Goal: Information Seeking & Learning: Understand process/instructions

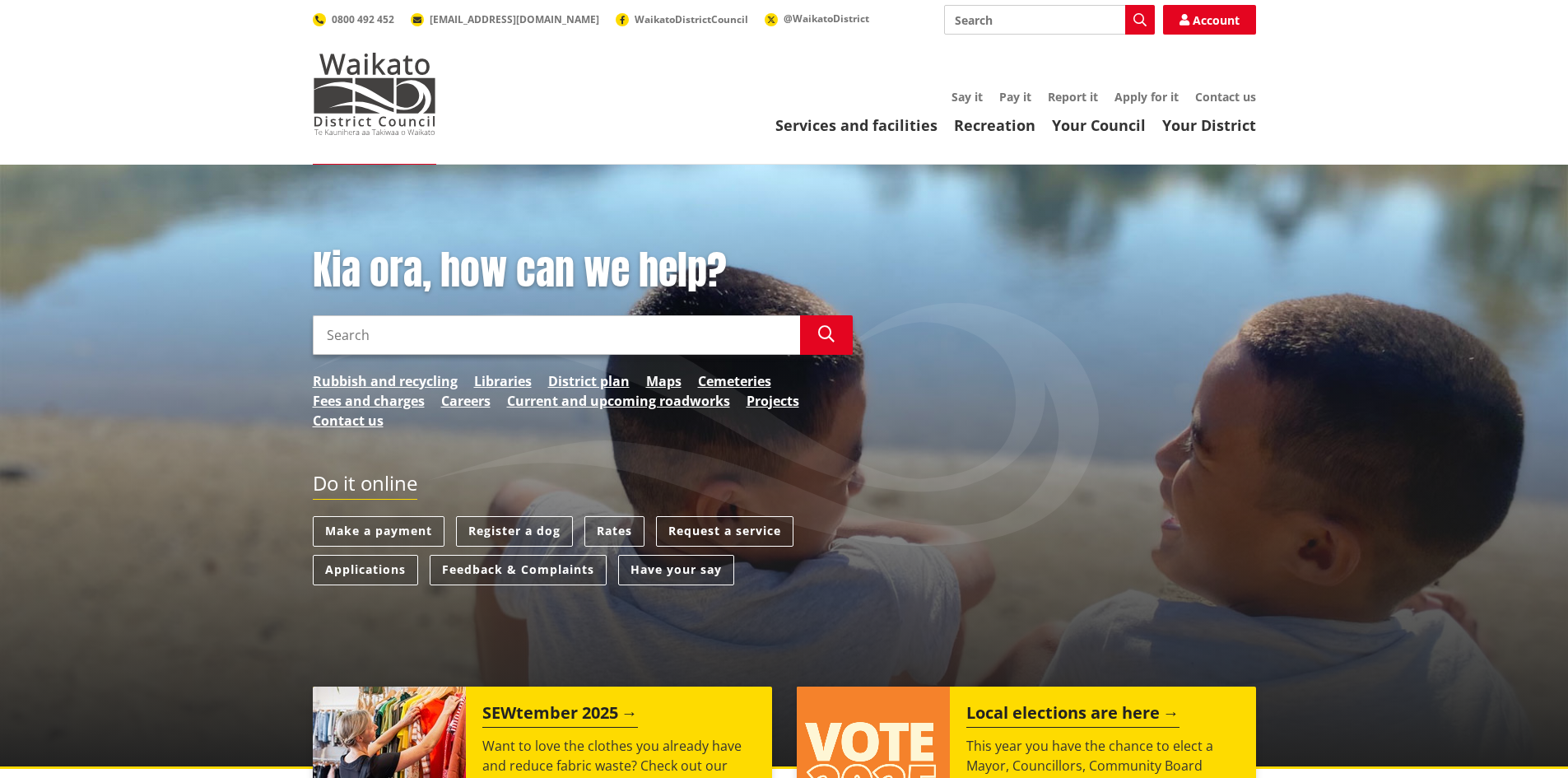
click at [378, 327] on input "Search" at bounding box center [557, 335] width 487 height 40
click at [816, 338] on button "Search" at bounding box center [826, 335] width 53 height 40
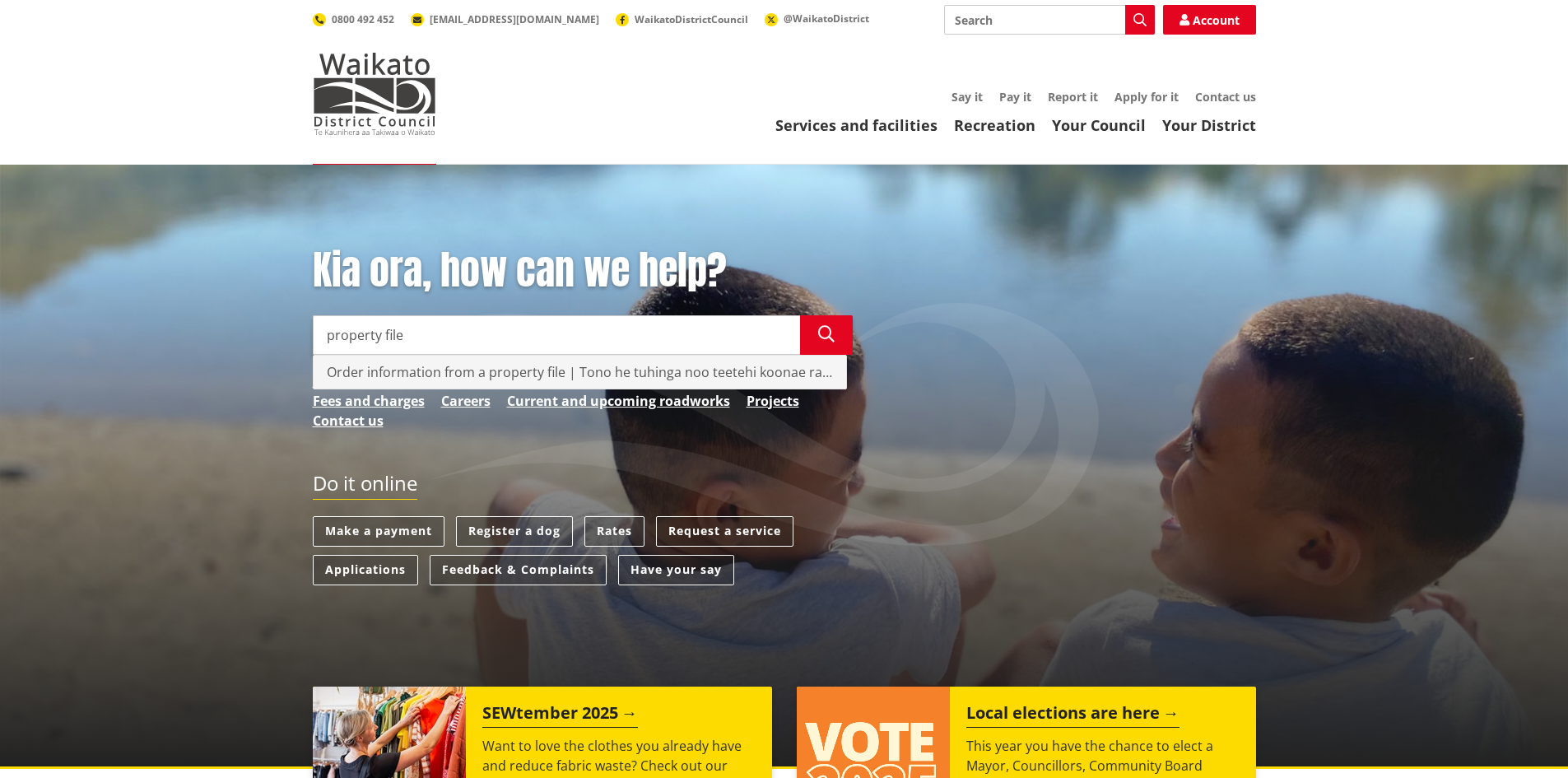
type input "Order information from a property file | Tono he tuhinga noo teetehi koonae rawa"
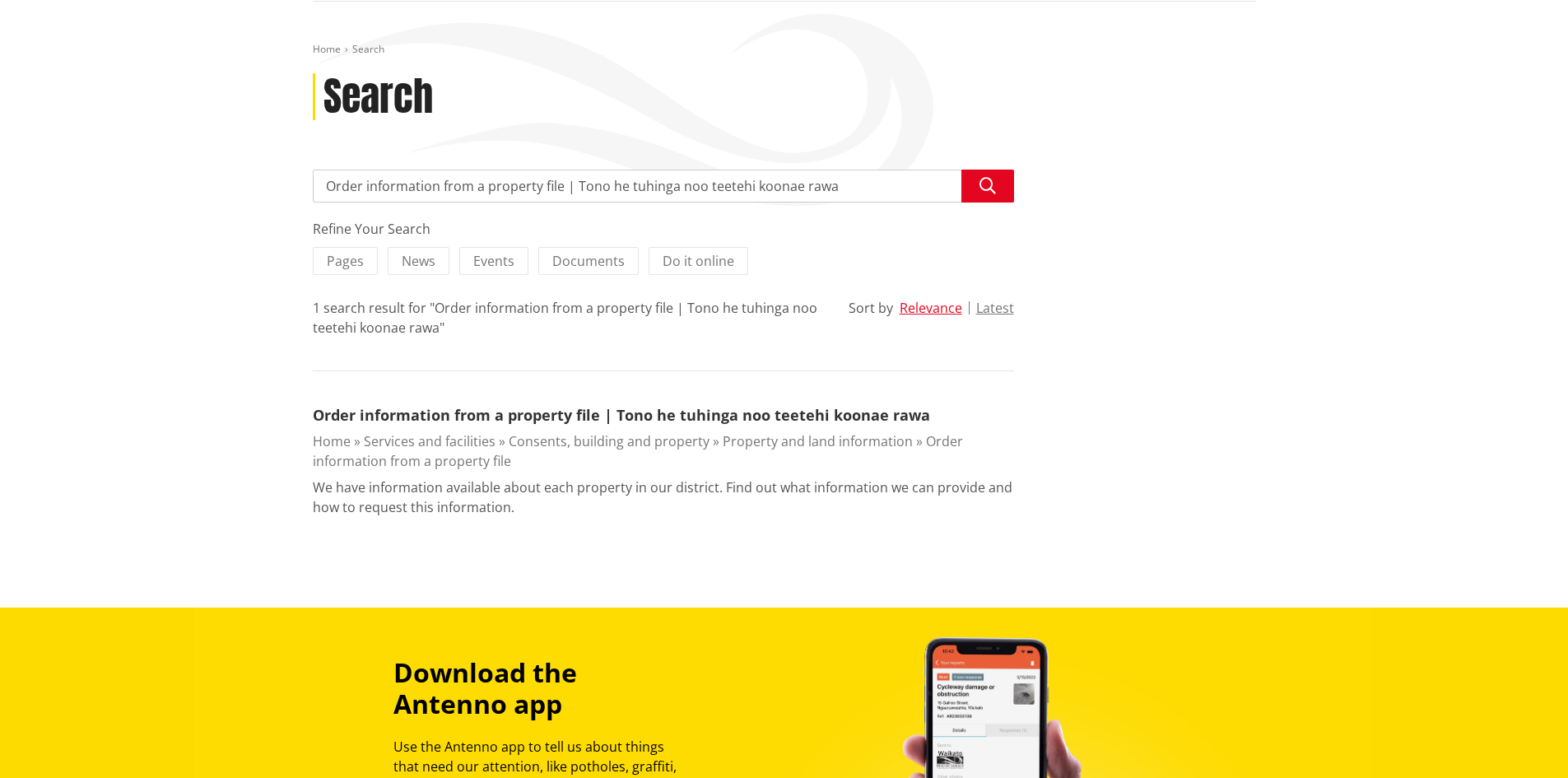
scroll to position [164, 0]
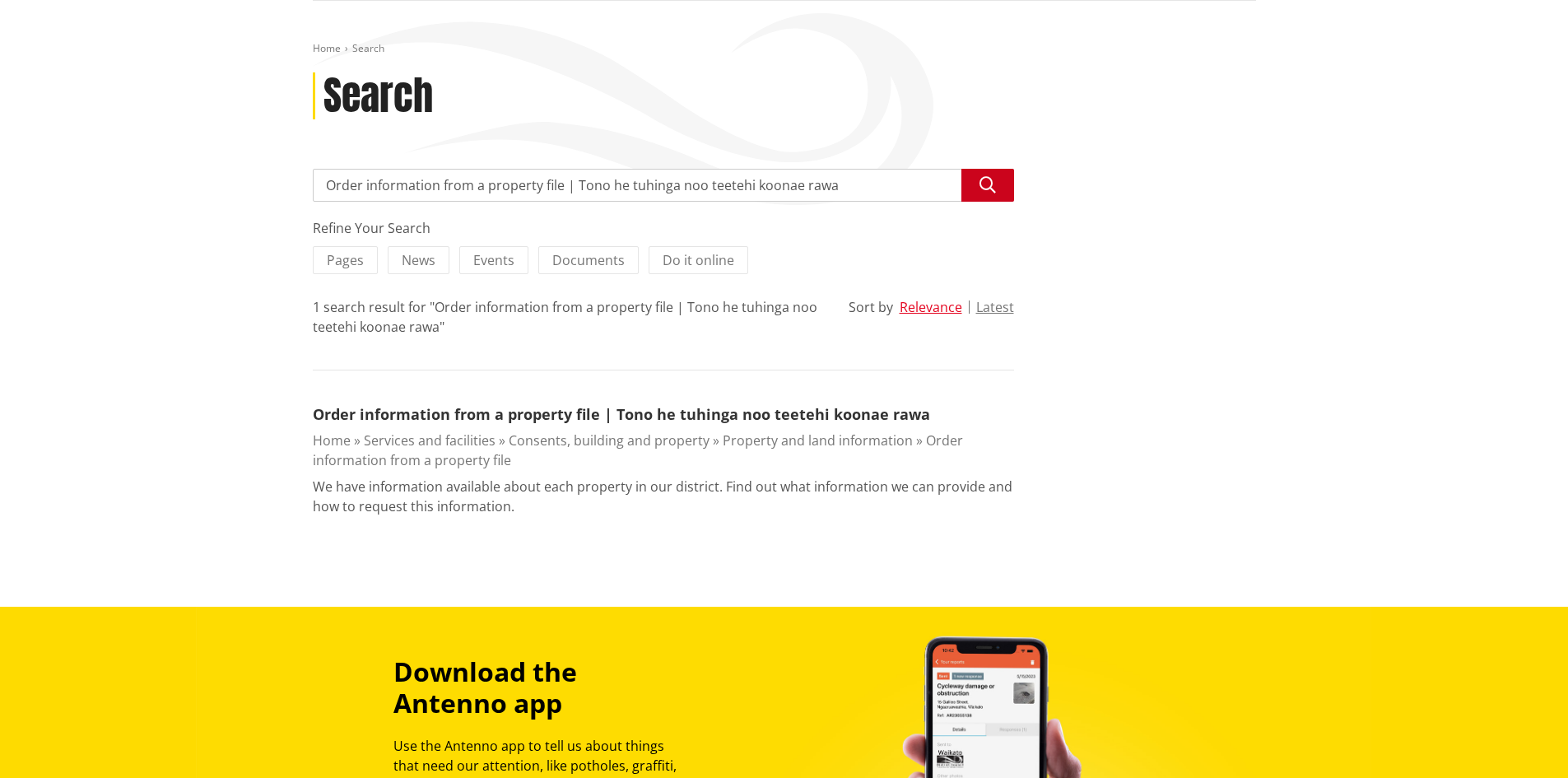
click at [991, 185] on icon "button" at bounding box center [988, 185] width 17 height 17
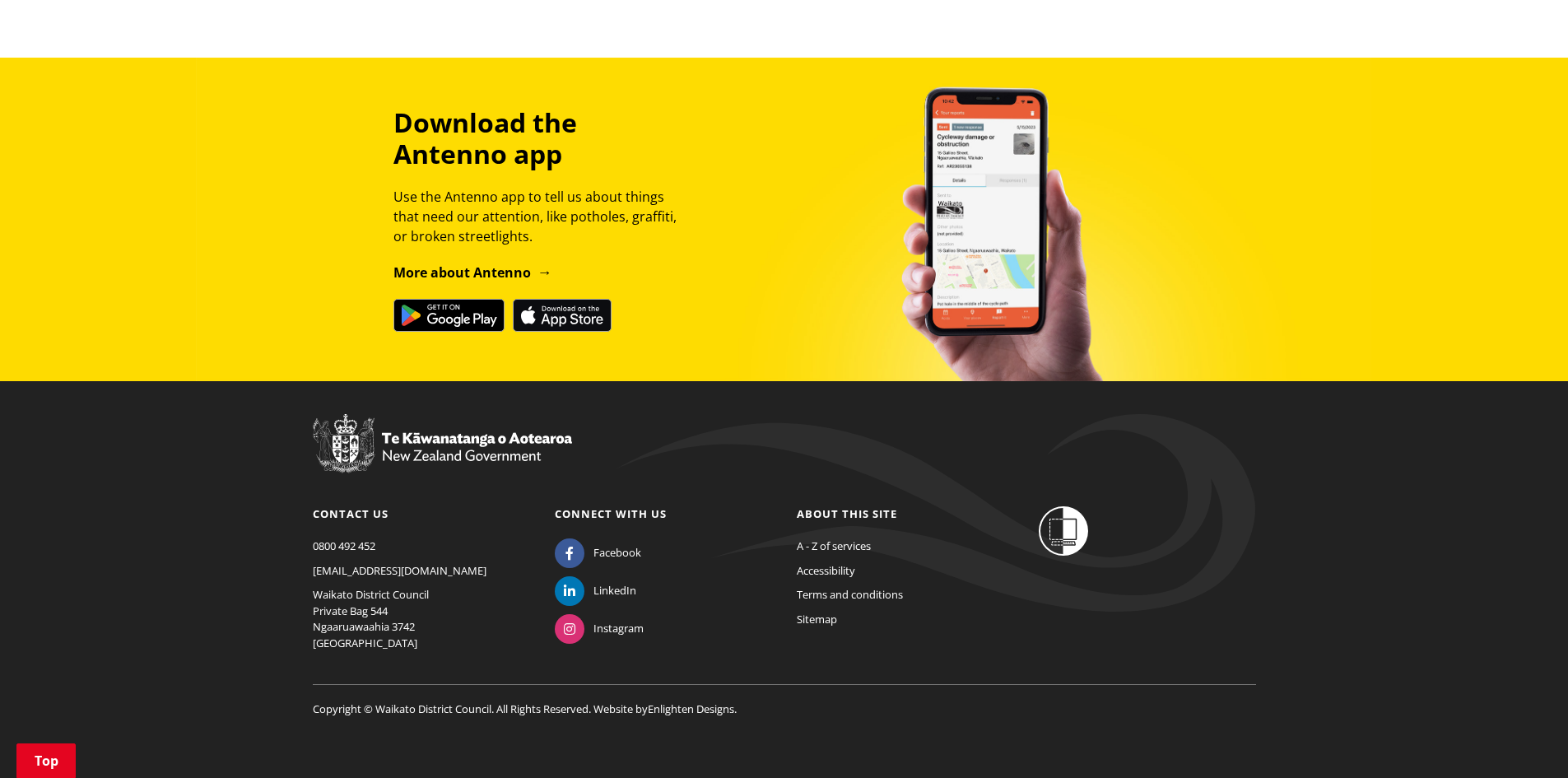
scroll to position [719, 0]
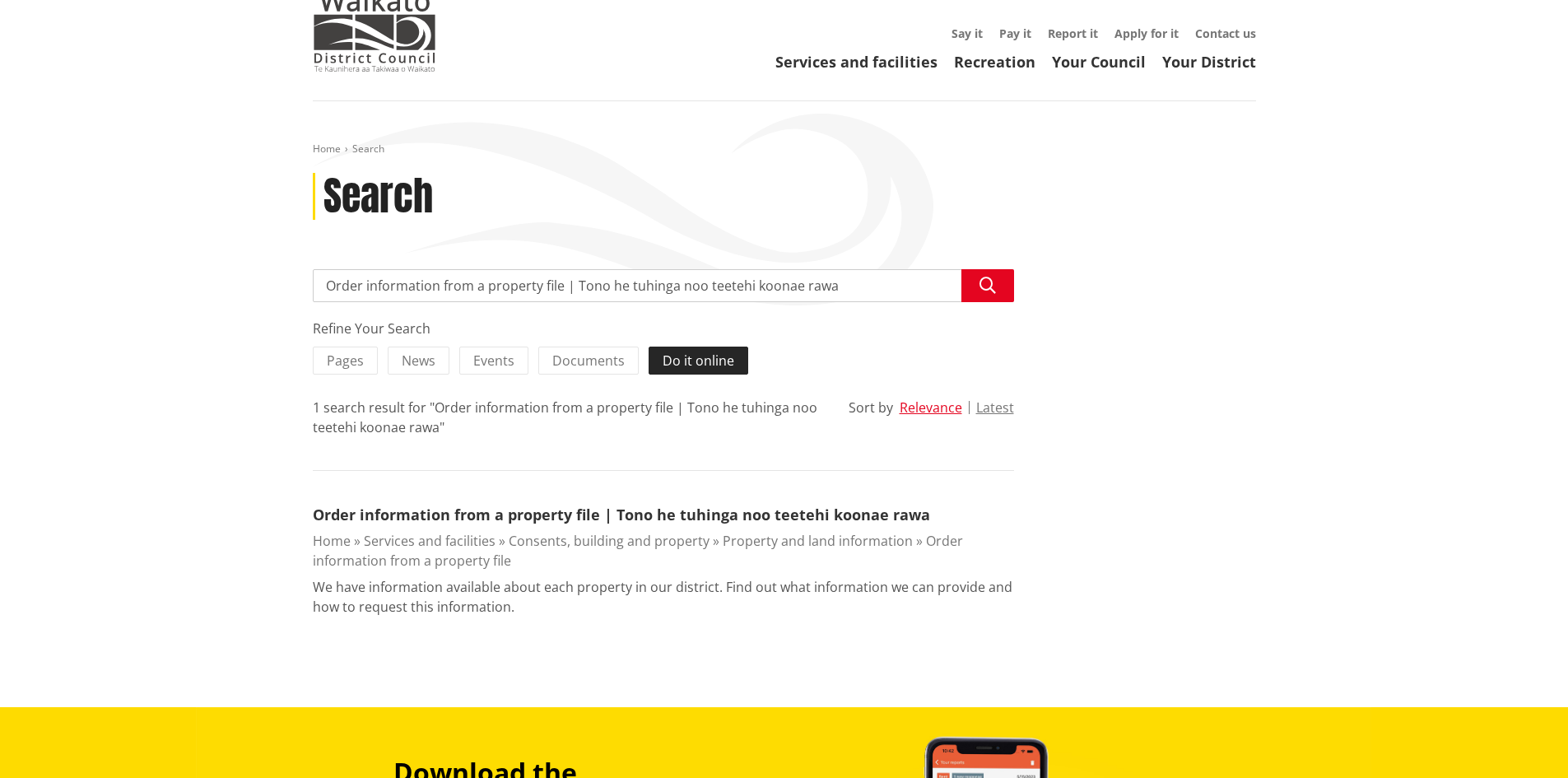
click at [703, 357] on span "Do it online" at bounding box center [698, 360] width 72 height 18
click at [0, 0] on input "Do it online" at bounding box center [0, 0] width 0 height 0
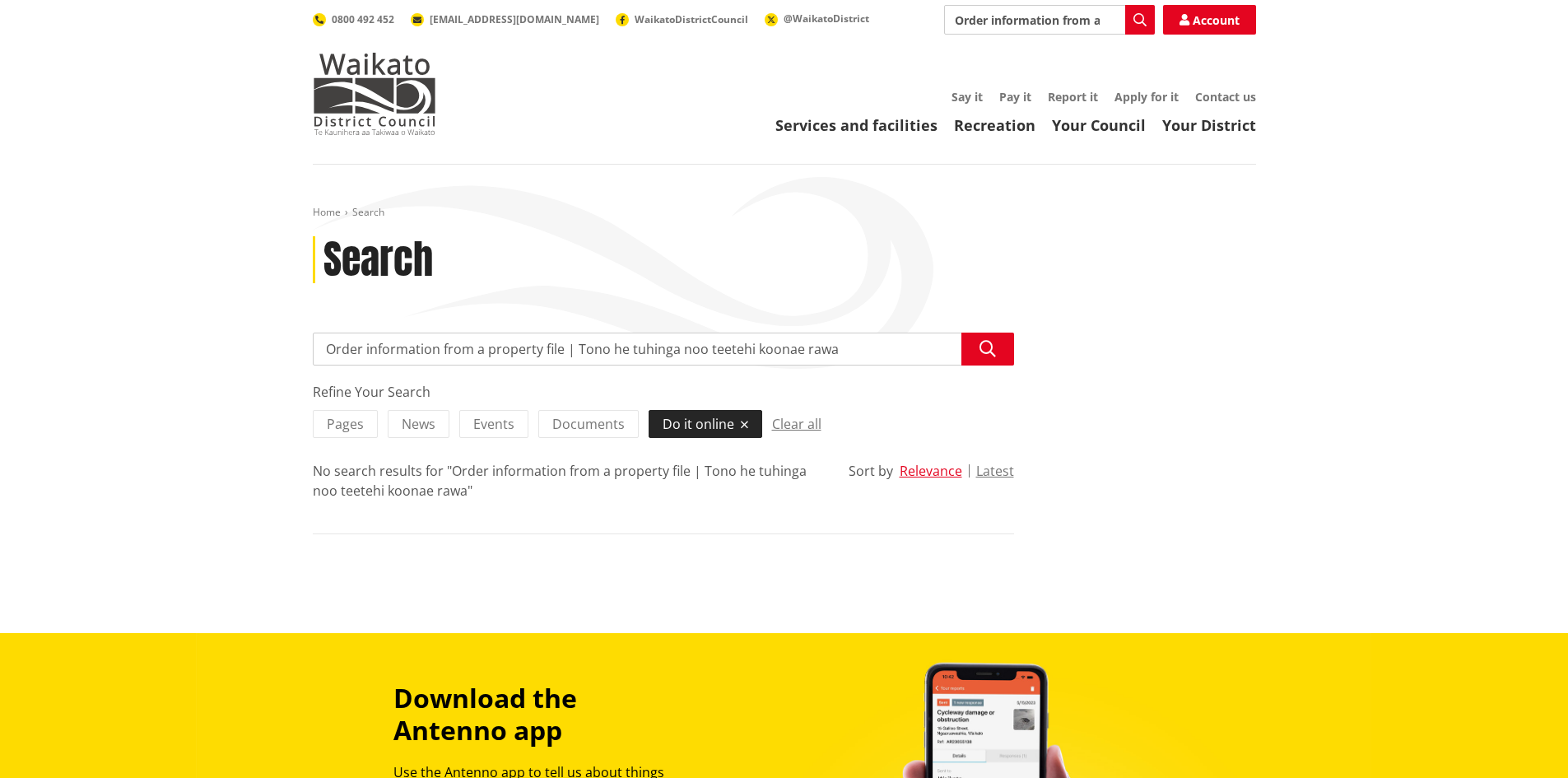
click at [695, 423] on span "Do it online" at bounding box center [698, 423] width 72 height 18
click at [0, 0] on input "Do it online" at bounding box center [0, 0] width 0 height 0
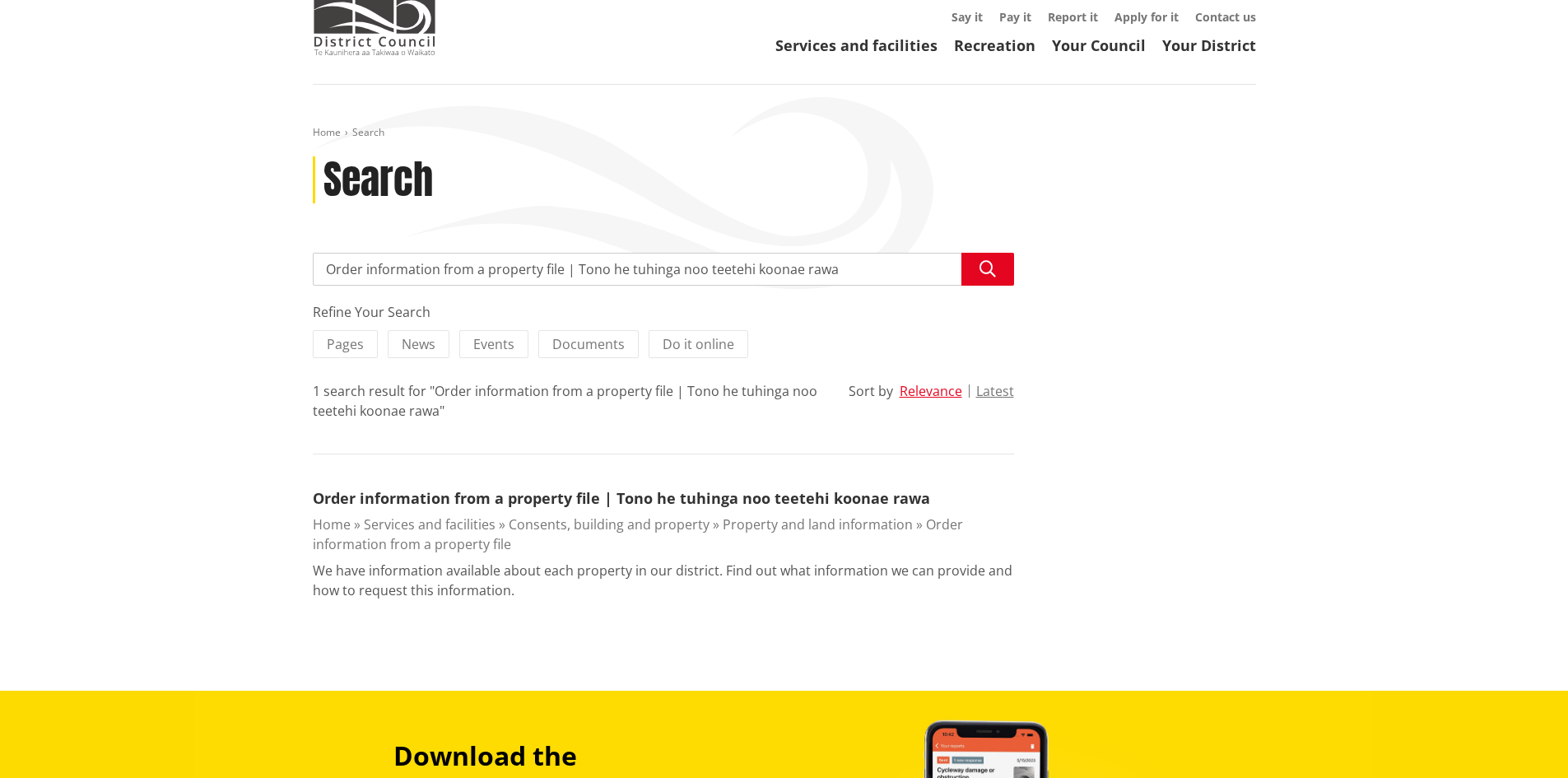
scroll to position [81, 0]
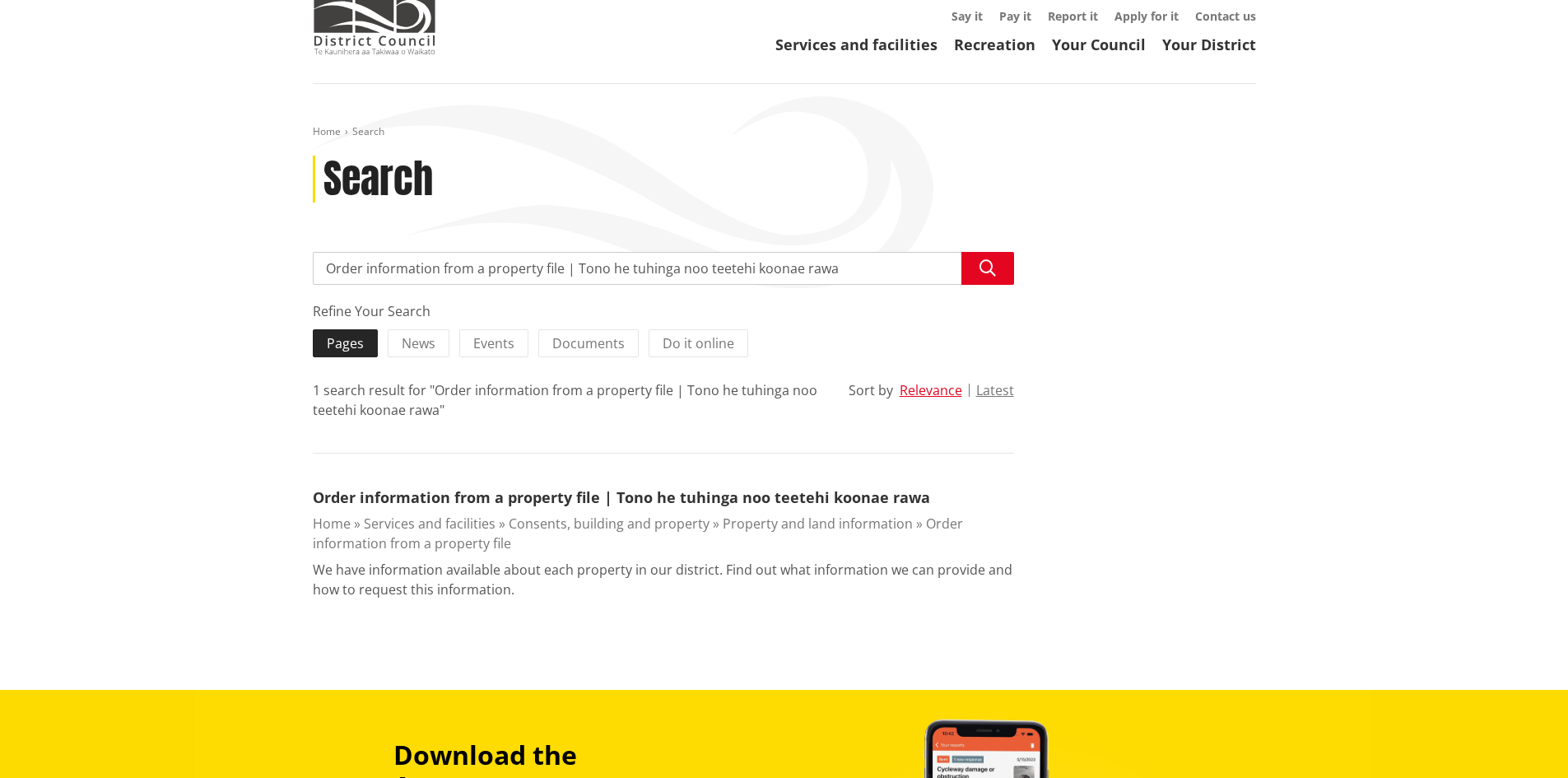
drag, startPoint x: 353, startPoint y: 345, endPoint x: 375, endPoint y: 352, distance: 23.1
click at [356, 346] on span "Pages" at bounding box center [346, 343] width 37 height 18
click at [0, 0] on input "Pages" at bounding box center [0, 0] width 0 height 0
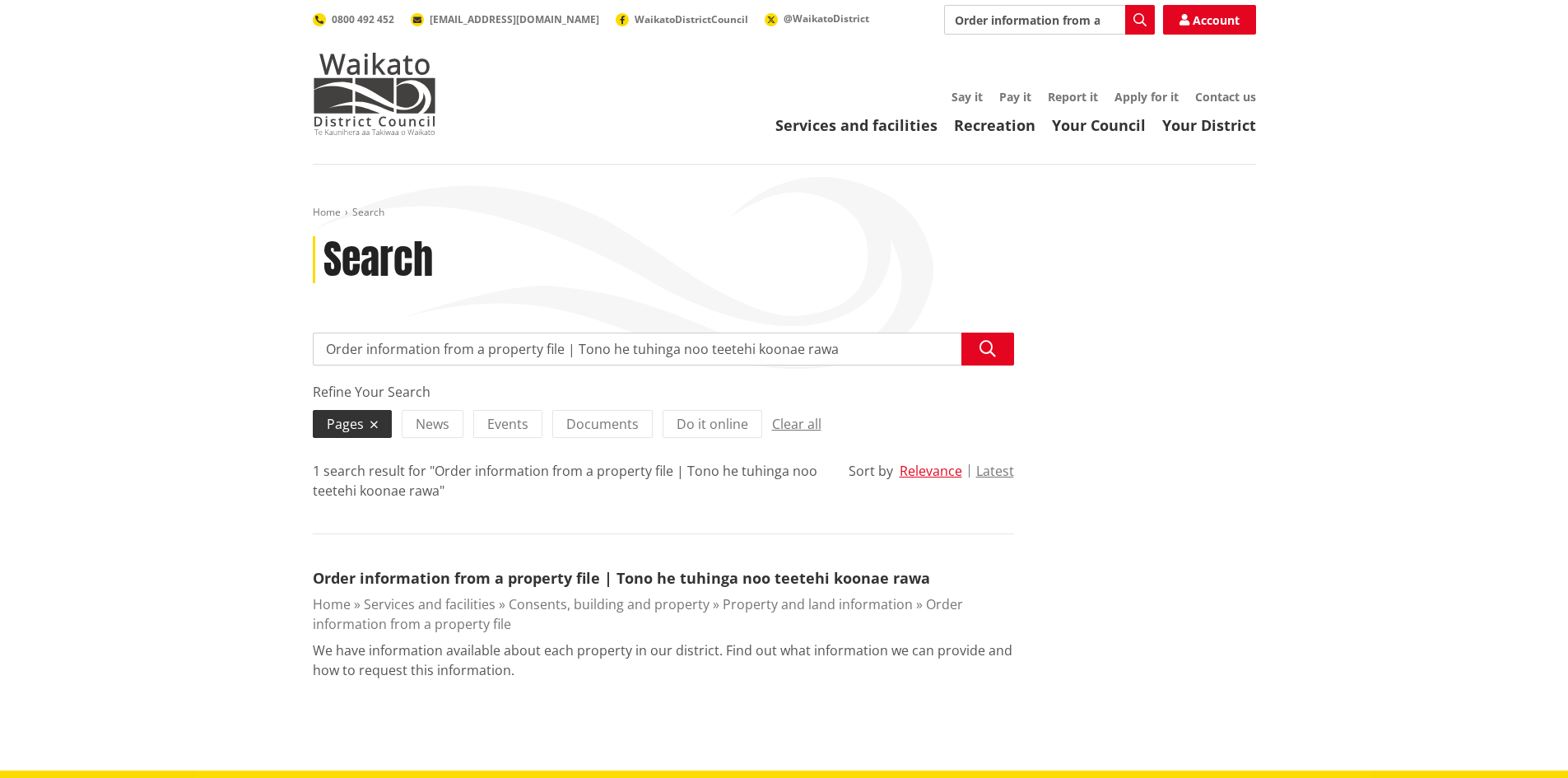
click at [849, 349] on input "Order information from a property file | Tono he tuhinga noo teetehi koonae rawa" at bounding box center [664, 349] width 702 height 33
click at [847, 349] on input "Order information from a property file | Tono he tuhinga noo teetehi koonae rawa" at bounding box center [664, 349] width 702 height 33
click at [934, 600] on link "Order information from a property file" at bounding box center [639, 613] width 651 height 38
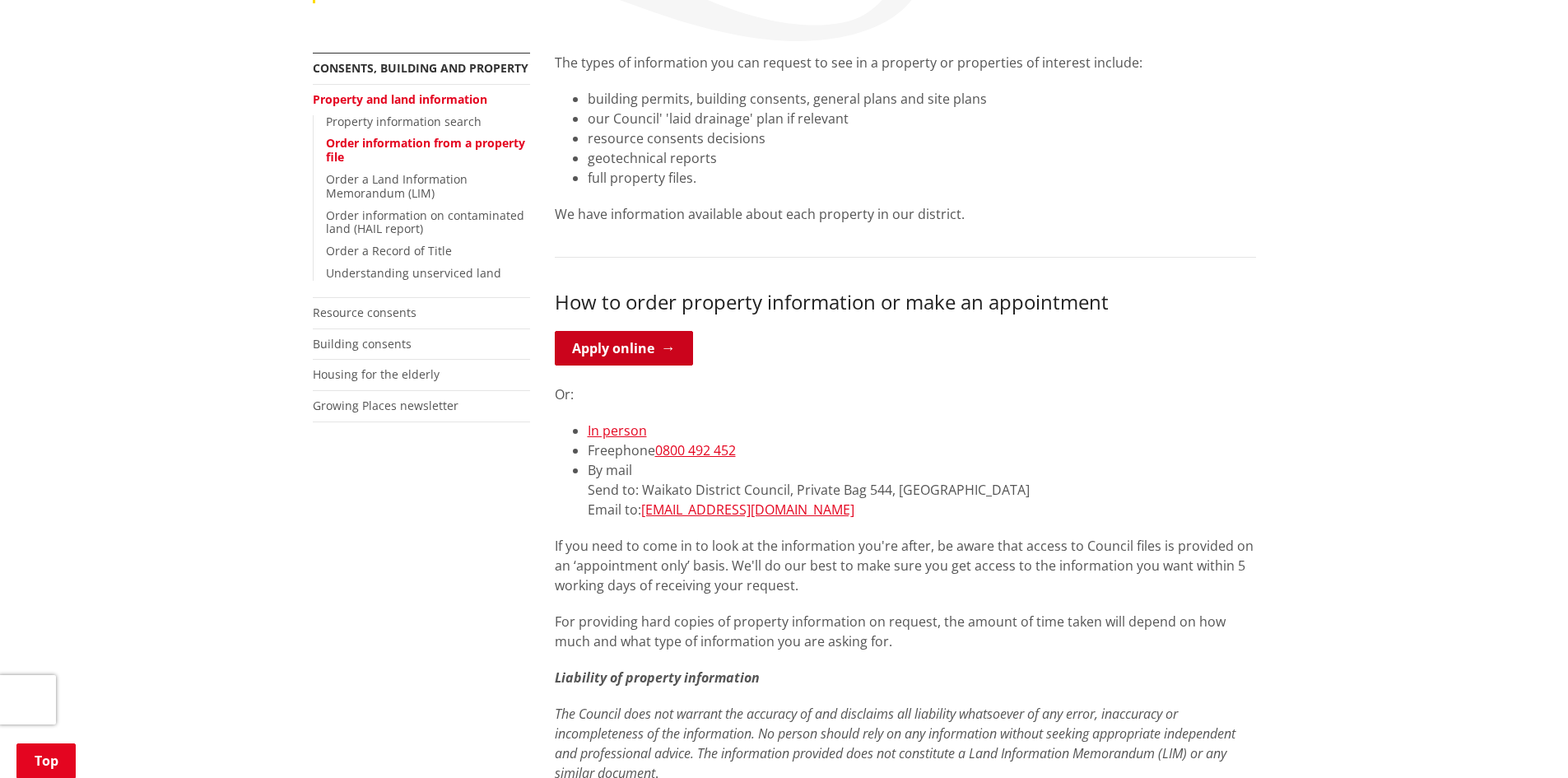
scroll to position [328, 0]
click at [598, 351] on link "Apply online" at bounding box center [624, 347] width 138 height 34
